Goal: Information Seeking & Learning: Learn about a topic

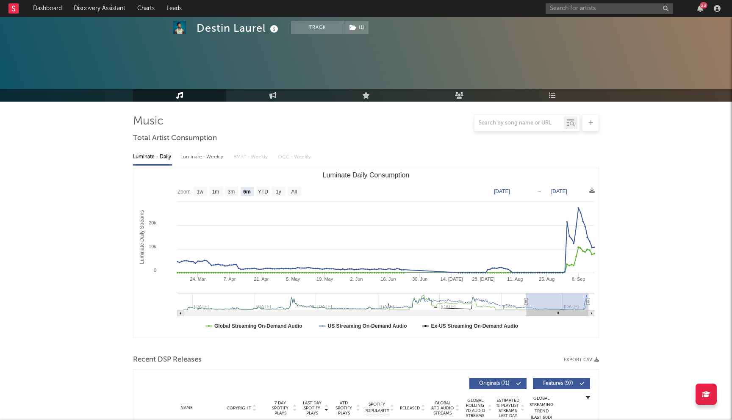
select select "6m"
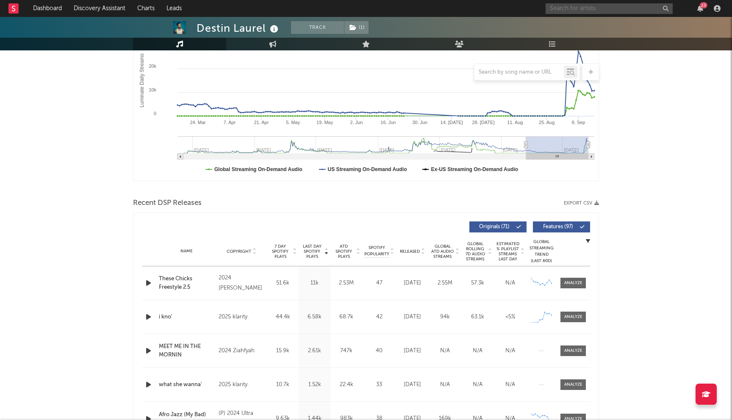
click at [568, 8] on input "text" at bounding box center [608, 8] width 127 height 11
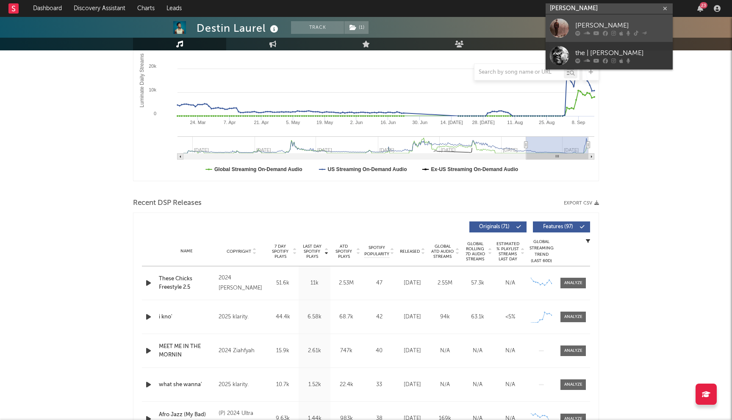
type input "[PERSON_NAME]"
click at [593, 26] on div "[PERSON_NAME]" at bounding box center [621, 25] width 93 height 10
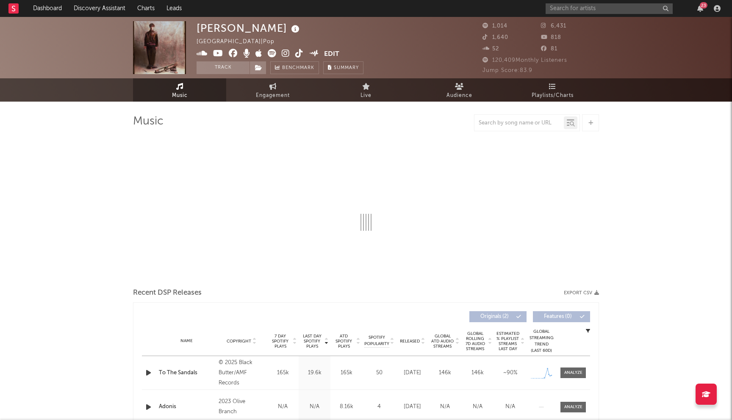
select select "1w"
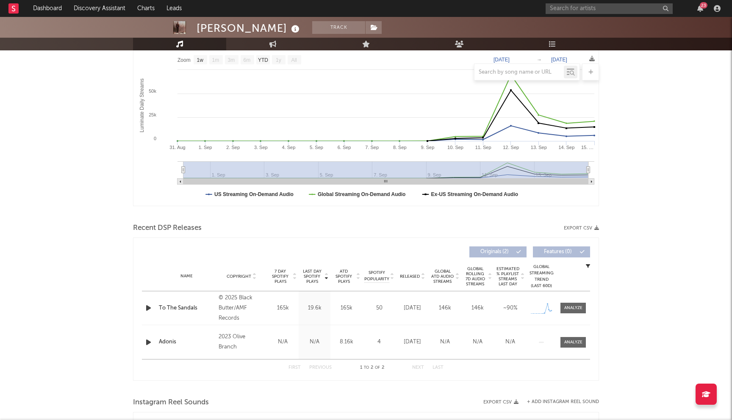
scroll to position [132, 0]
click at [234, 305] on div "© 2025 Black Butter/AMF Records" at bounding box center [242, 308] width 46 height 30
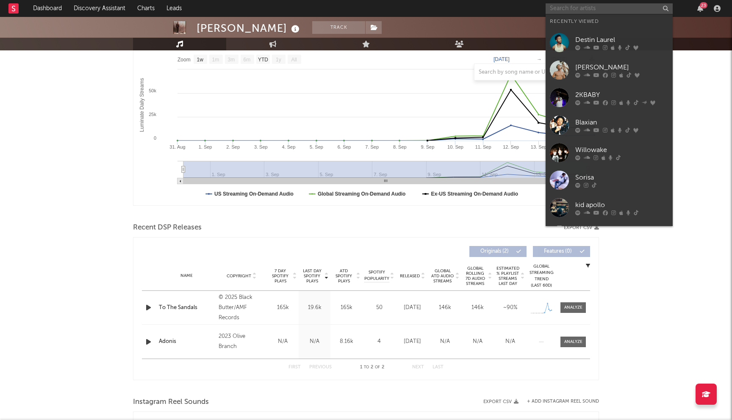
click at [569, 10] on input "text" at bounding box center [608, 8] width 127 height 11
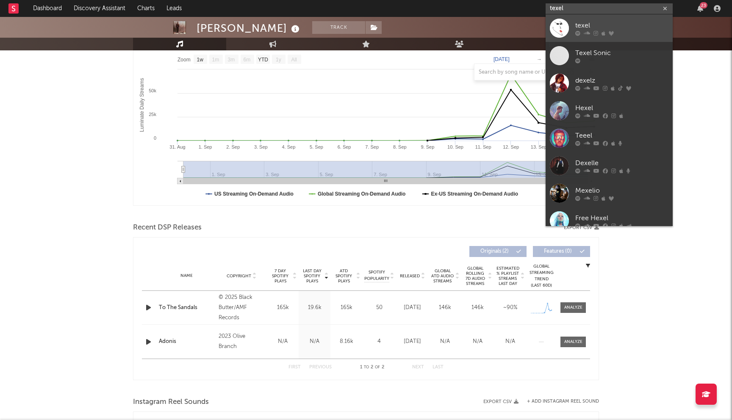
type input "texel"
click at [597, 27] on div "texel" at bounding box center [621, 25] width 93 height 10
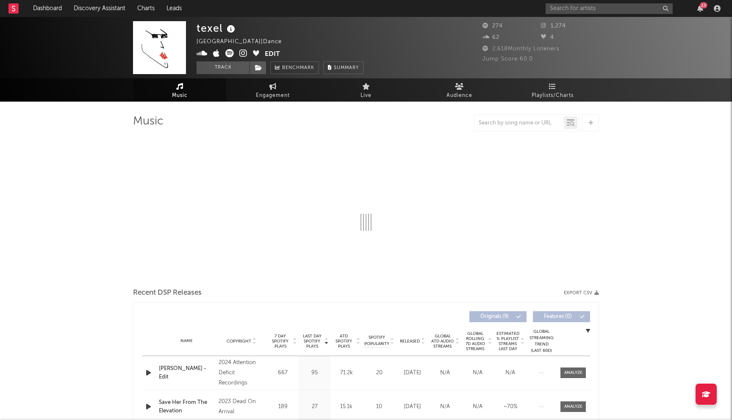
select select "1w"
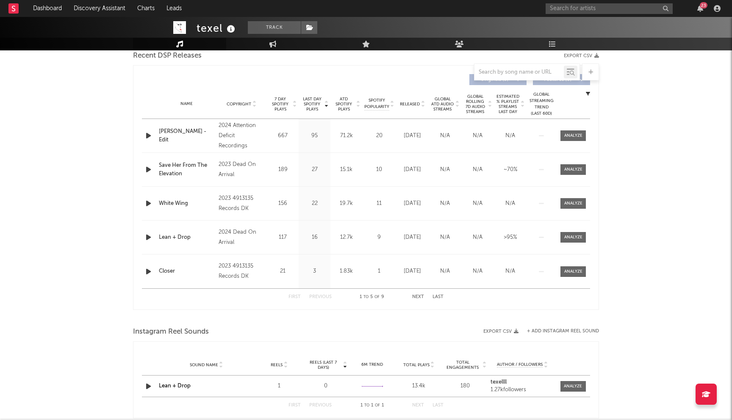
scroll to position [300, 0]
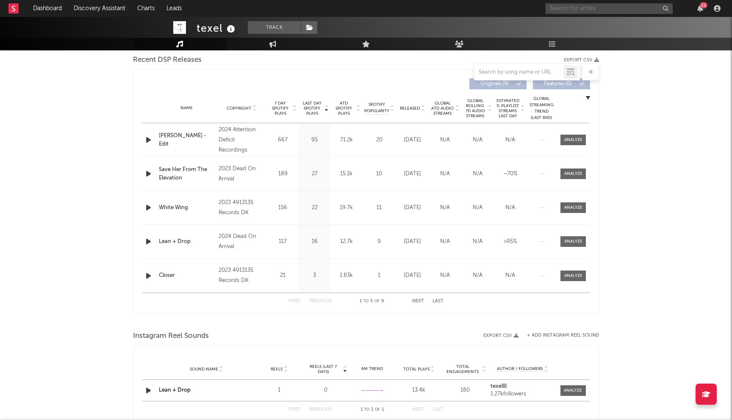
click at [598, 13] on input "text" at bounding box center [608, 8] width 127 height 11
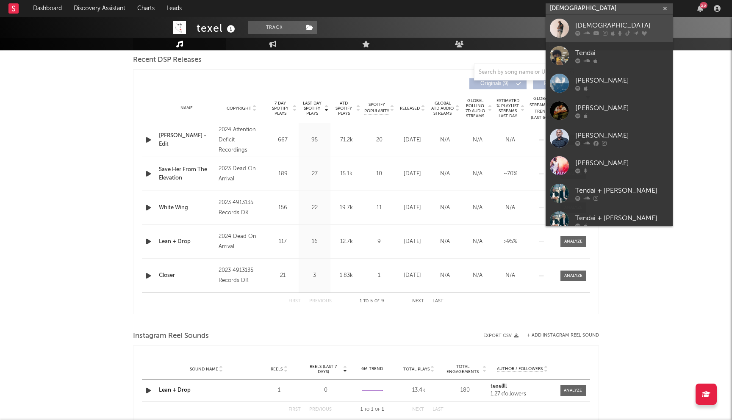
type input "[DEMOGRAPHIC_DATA]"
click at [591, 31] on div at bounding box center [621, 32] width 93 height 5
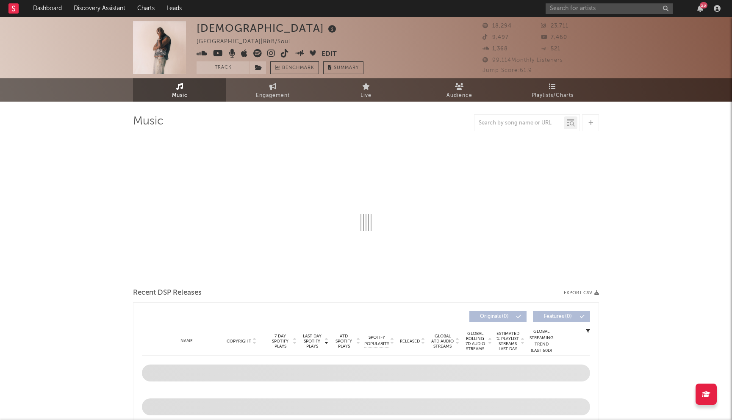
select select "6m"
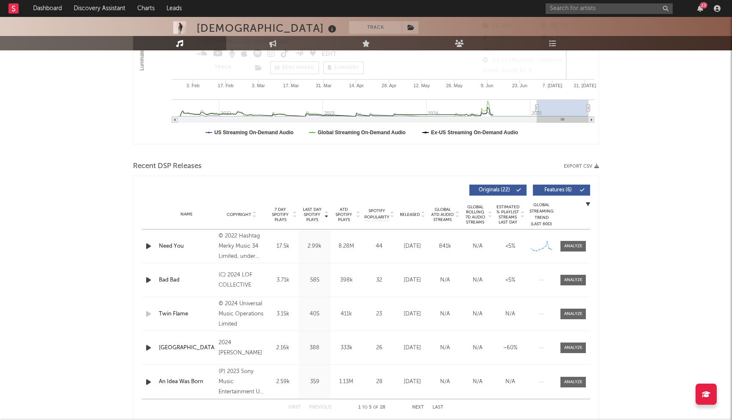
scroll to position [210, 0]
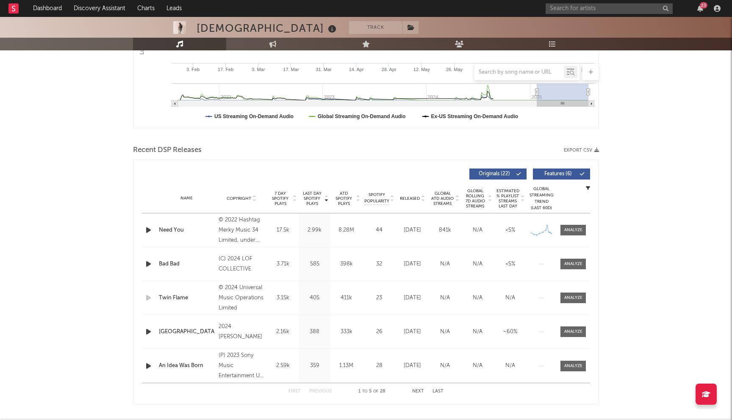
click at [414, 199] on span "Released" at bounding box center [410, 198] width 20 height 5
click at [580, 9] on input "text" at bounding box center [608, 8] width 127 height 11
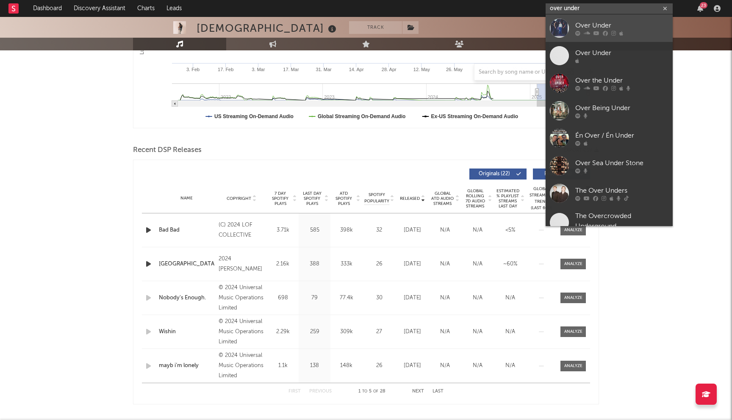
type input "over under"
click at [603, 30] on icon at bounding box center [605, 32] width 5 height 5
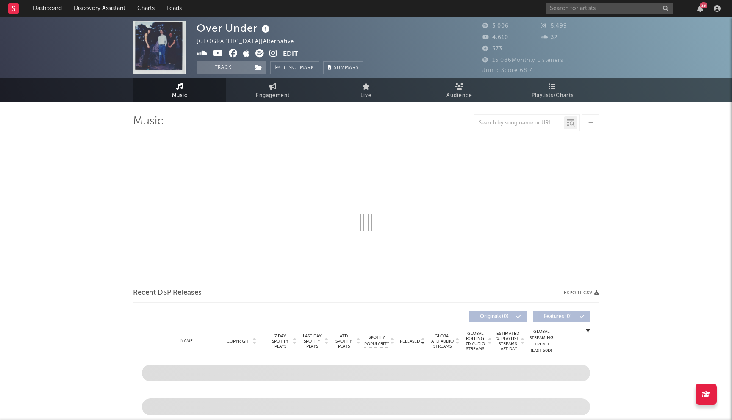
select select "6m"
